Goal: Information Seeking & Learning: Find specific page/section

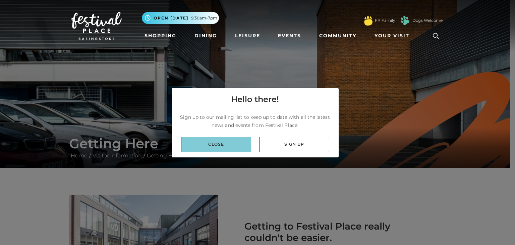
click at [229, 142] on link "Close" at bounding box center [216, 144] width 70 height 15
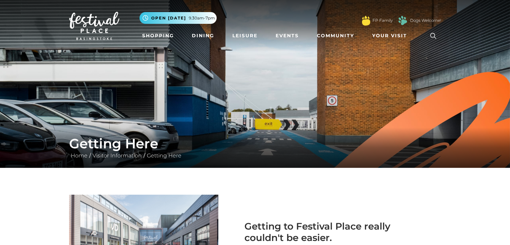
click at [435, 34] on icon at bounding box center [433, 36] width 10 height 10
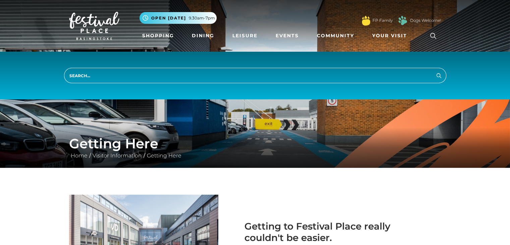
click at [410, 70] on input "search" at bounding box center [255, 75] width 382 height 15
type input "parking"
click at [434, 71] on button "Search" at bounding box center [438, 75] width 8 height 8
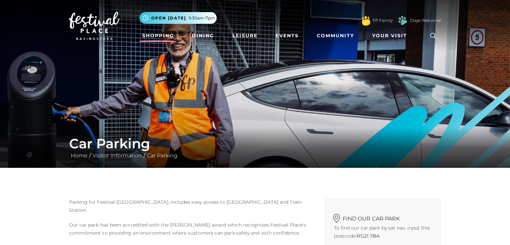
click at [174, 35] on link "Shopping" at bounding box center [157, 35] width 37 height 12
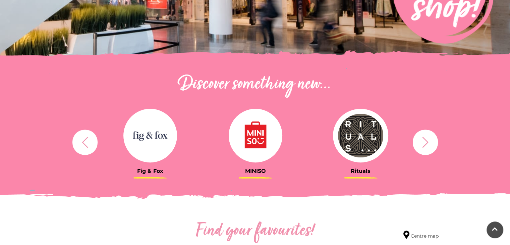
scroll to position [174, 0]
click at [426, 148] on icon "button" at bounding box center [425, 142] width 12 height 12
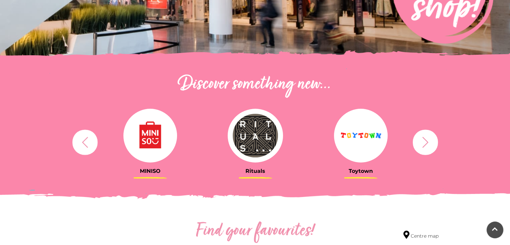
click at [426, 148] on icon "button" at bounding box center [425, 142] width 12 height 12
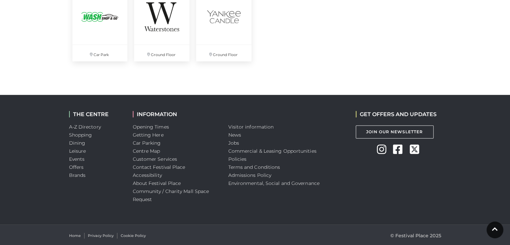
scroll to position [1931, 0]
